Goal: Transaction & Acquisition: Subscribe to service/newsletter

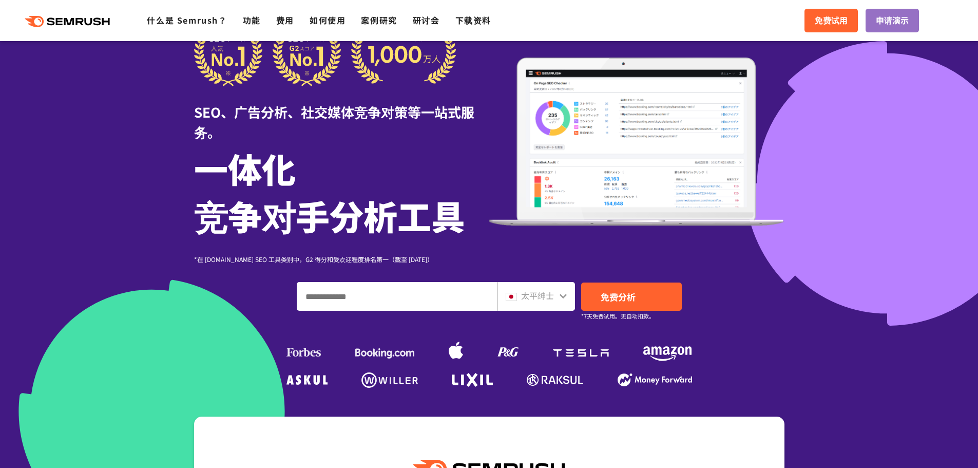
scroll to position [51, 0]
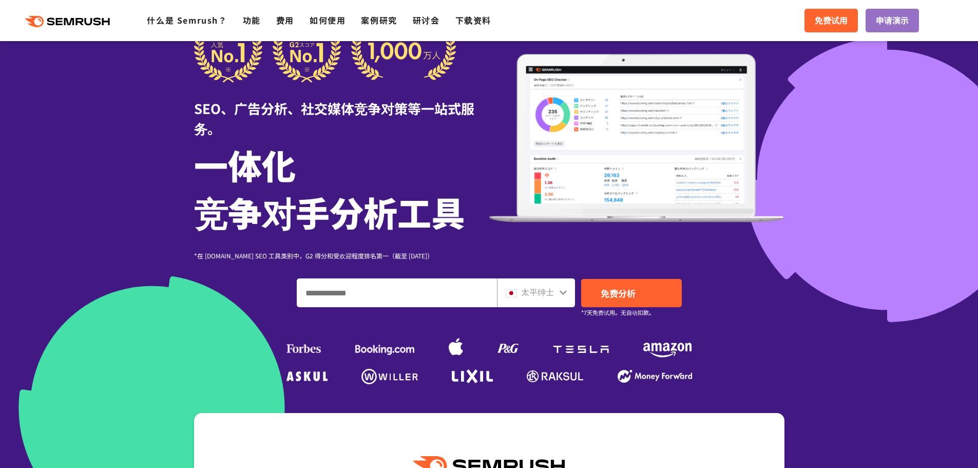
click at [347, 295] on input "输入域名、关键字或 URL" at bounding box center [396, 293] width 199 height 28
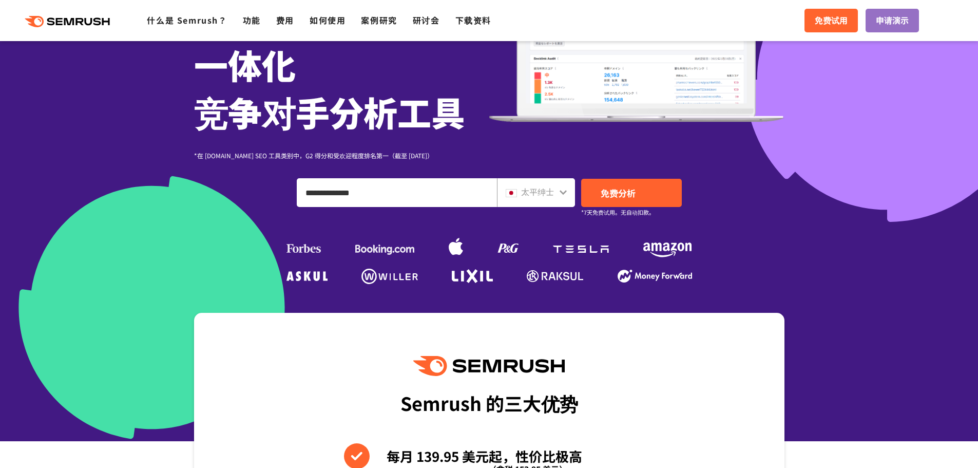
scroll to position [154, 0]
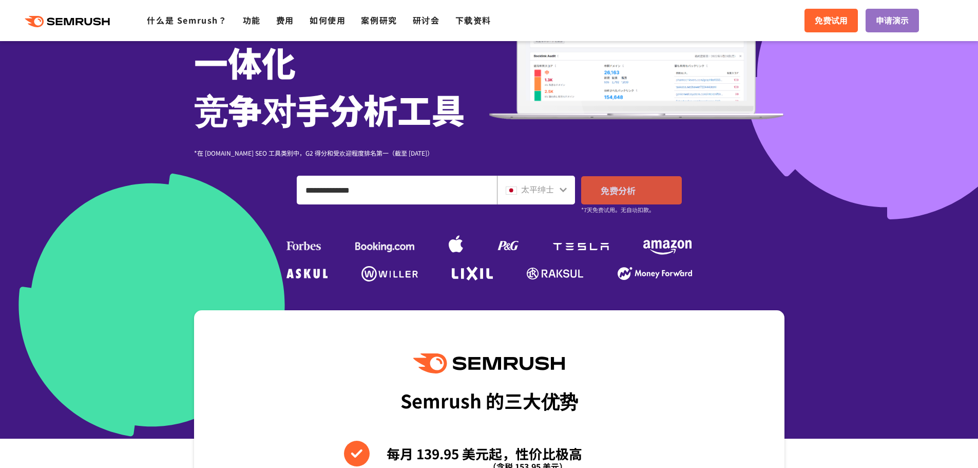
type input "**********"
click at [624, 189] on font "免费分析" at bounding box center [618, 190] width 35 height 13
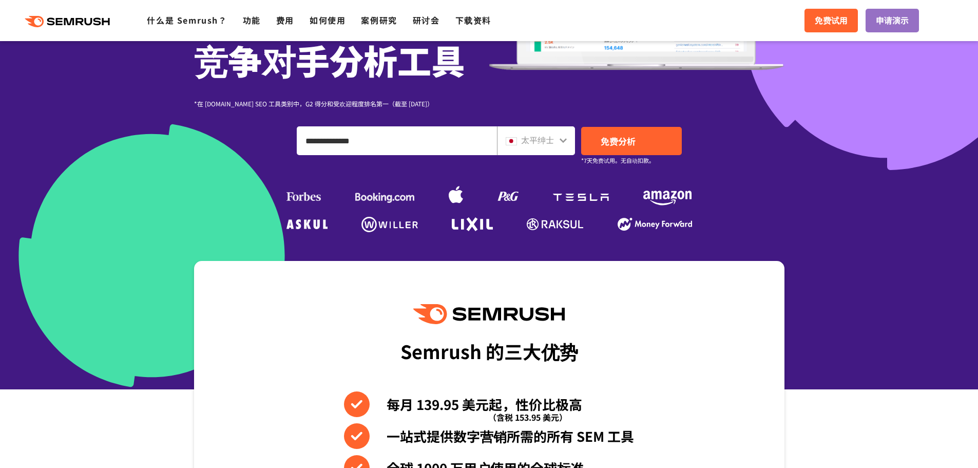
scroll to position [205, 0]
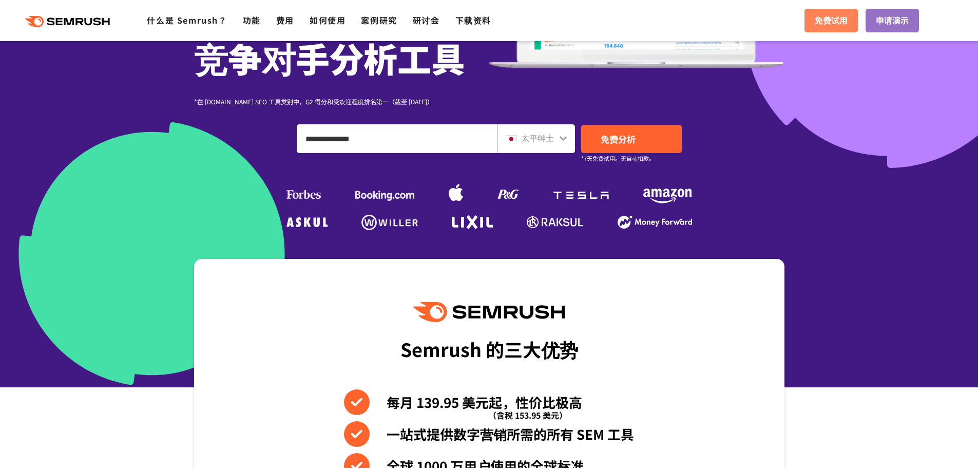
click at [827, 13] on link "免费试用" at bounding box center [830, 21] width 53 height 24
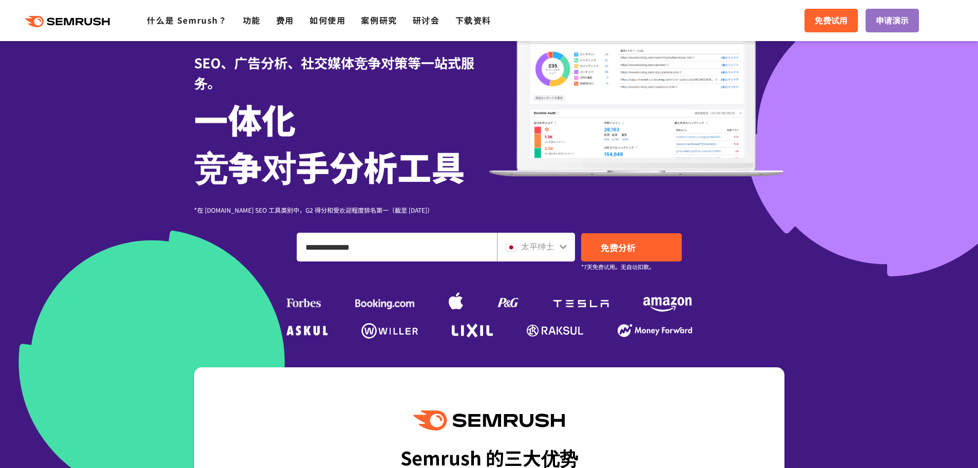
scroll to position [51, 0]
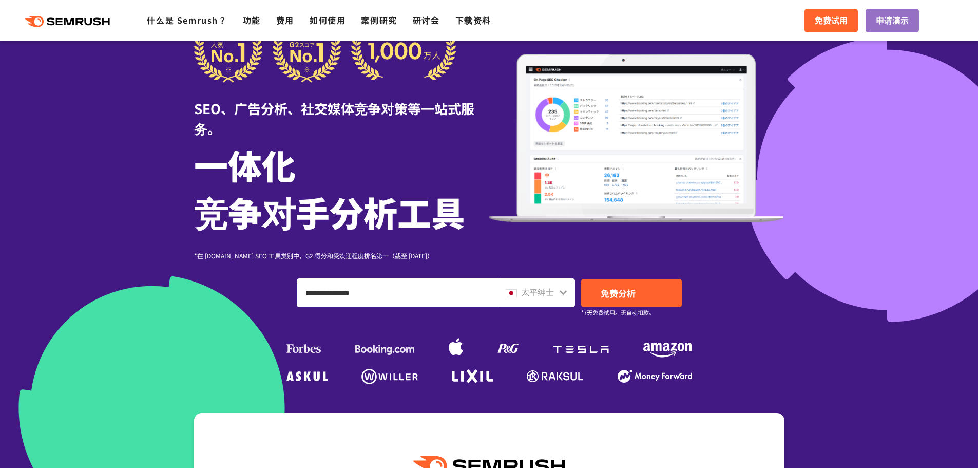
click at [575, 107] on img at bounding box center [636, 138] width 295 height 168
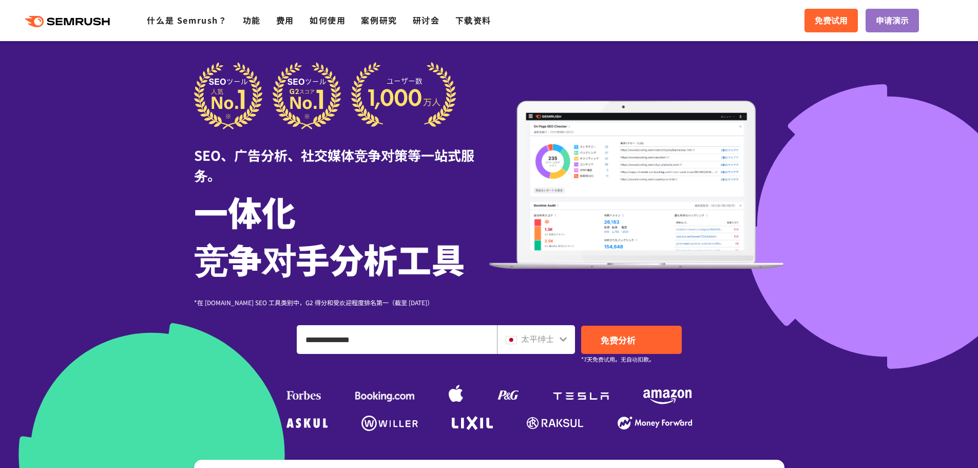
scroll to position [0, 0]
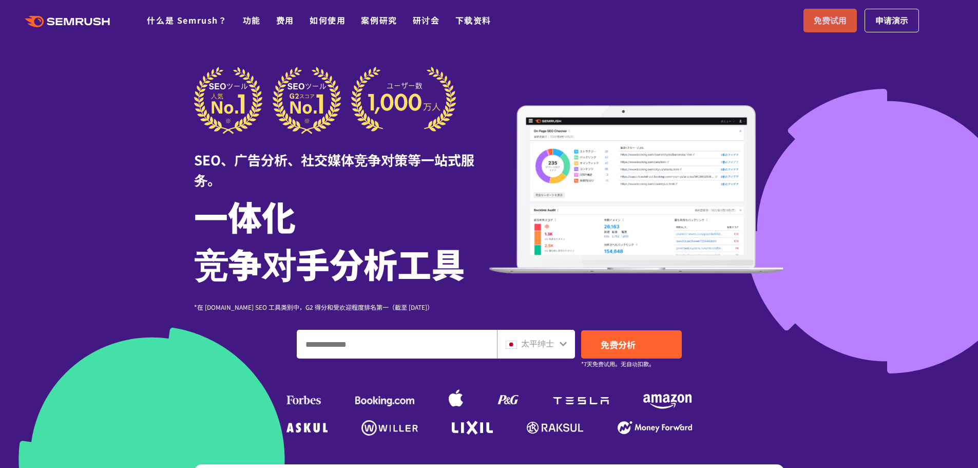
click at [828, 18] on font "免费试用" at bounding box center [830, 20] width 33 height 12
